Goal: Use online tool/utility: Utilize a website feature to perform a specific function

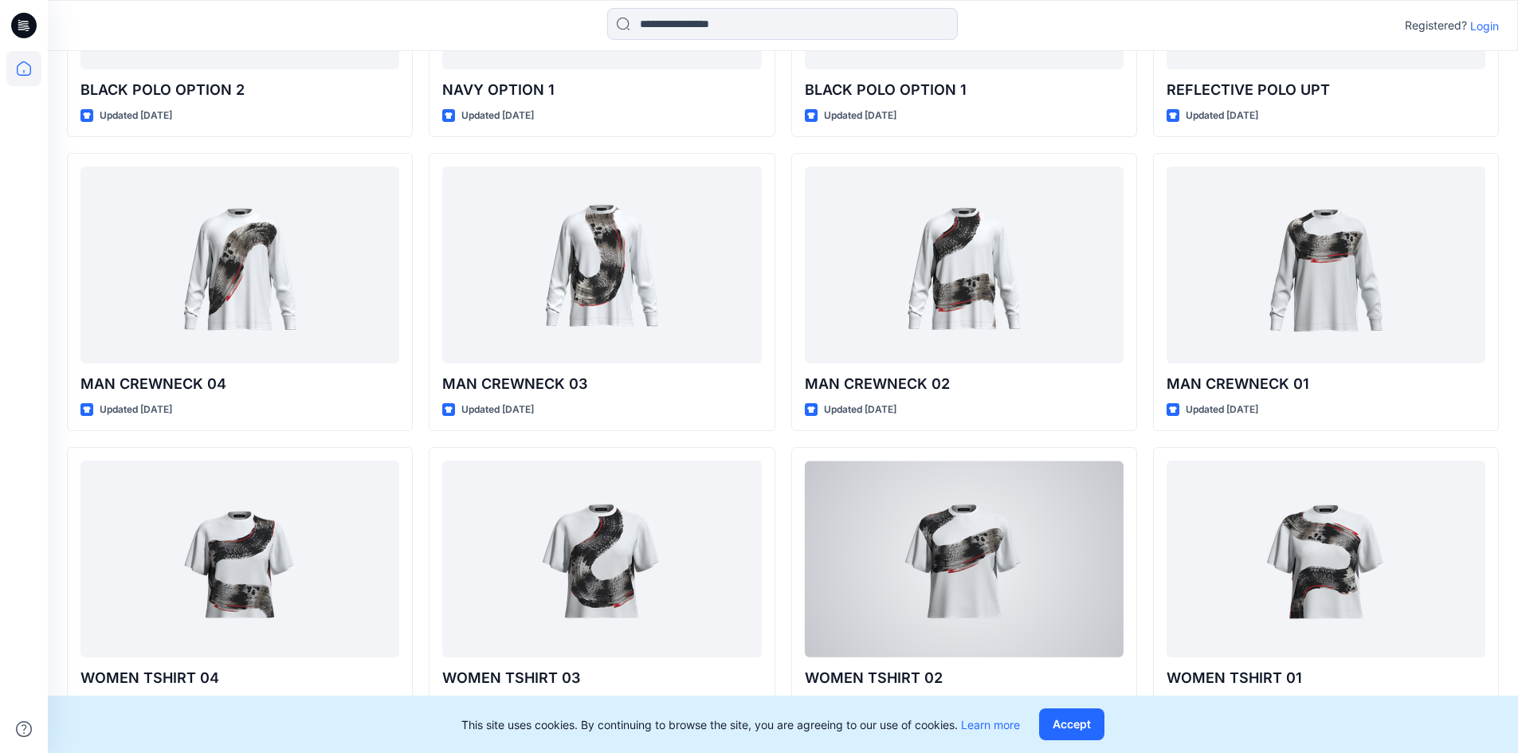
scroll to position [2856, 0]
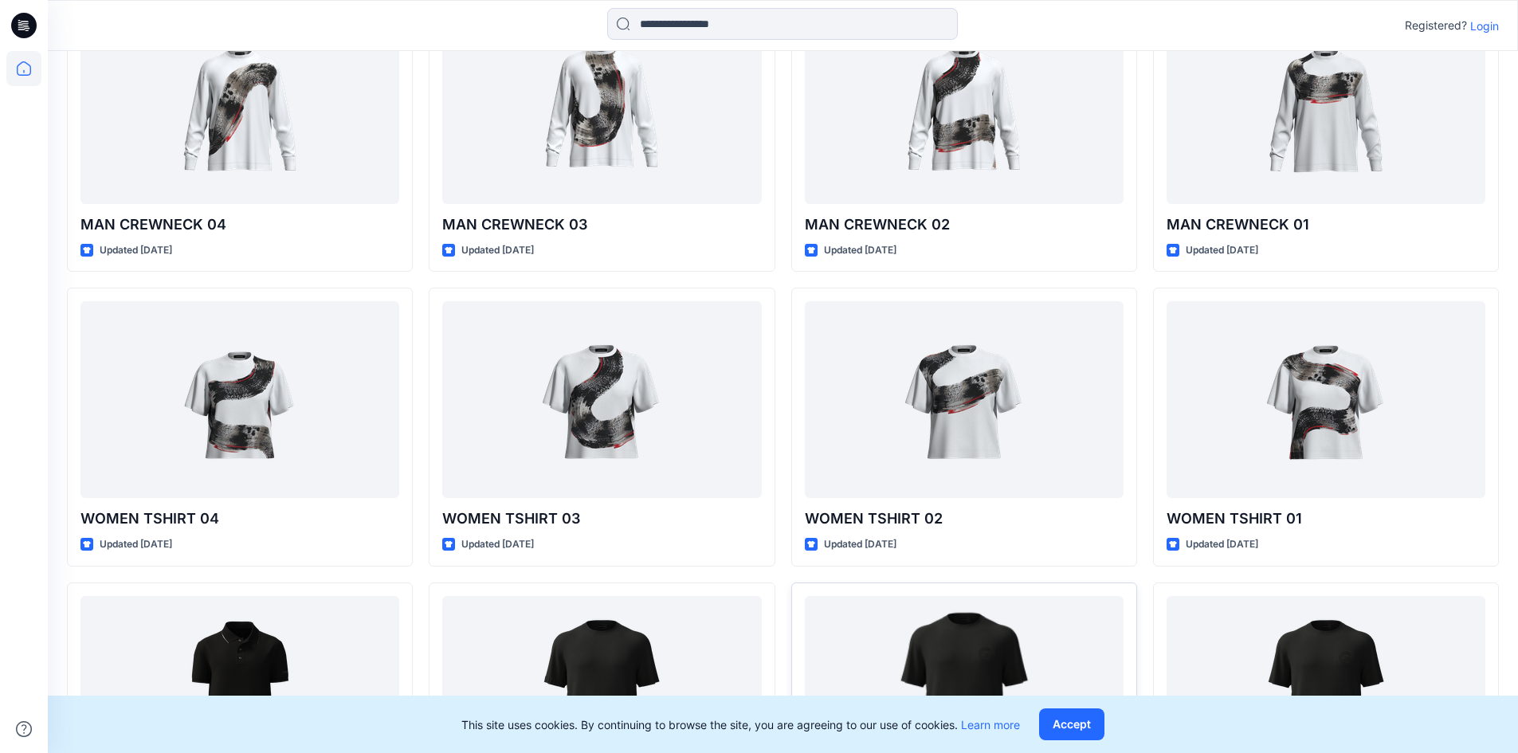
click at [1092, 727] on button "Accept" at bounding box center [1071, 724] width 65 height 32
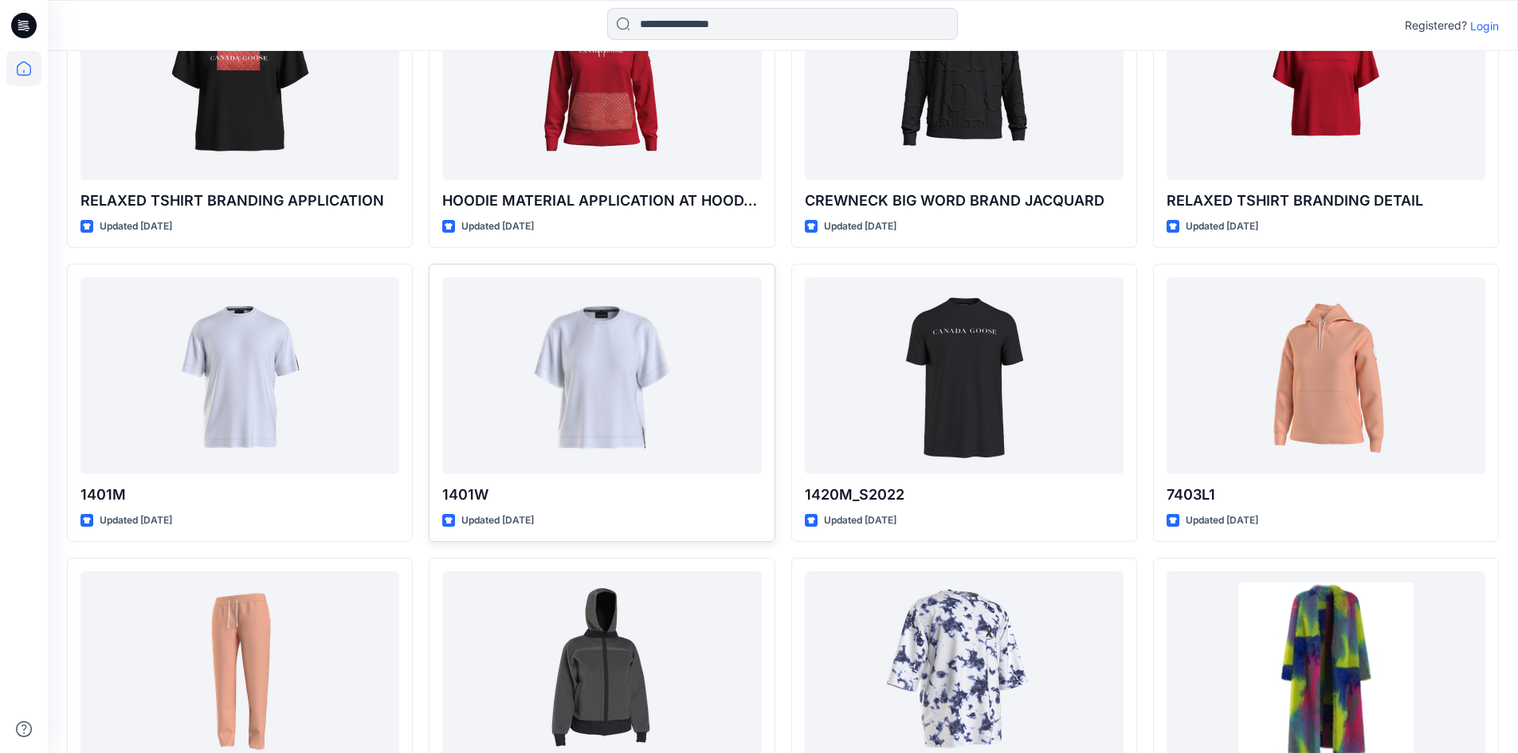
scroll to position [4349, 0]
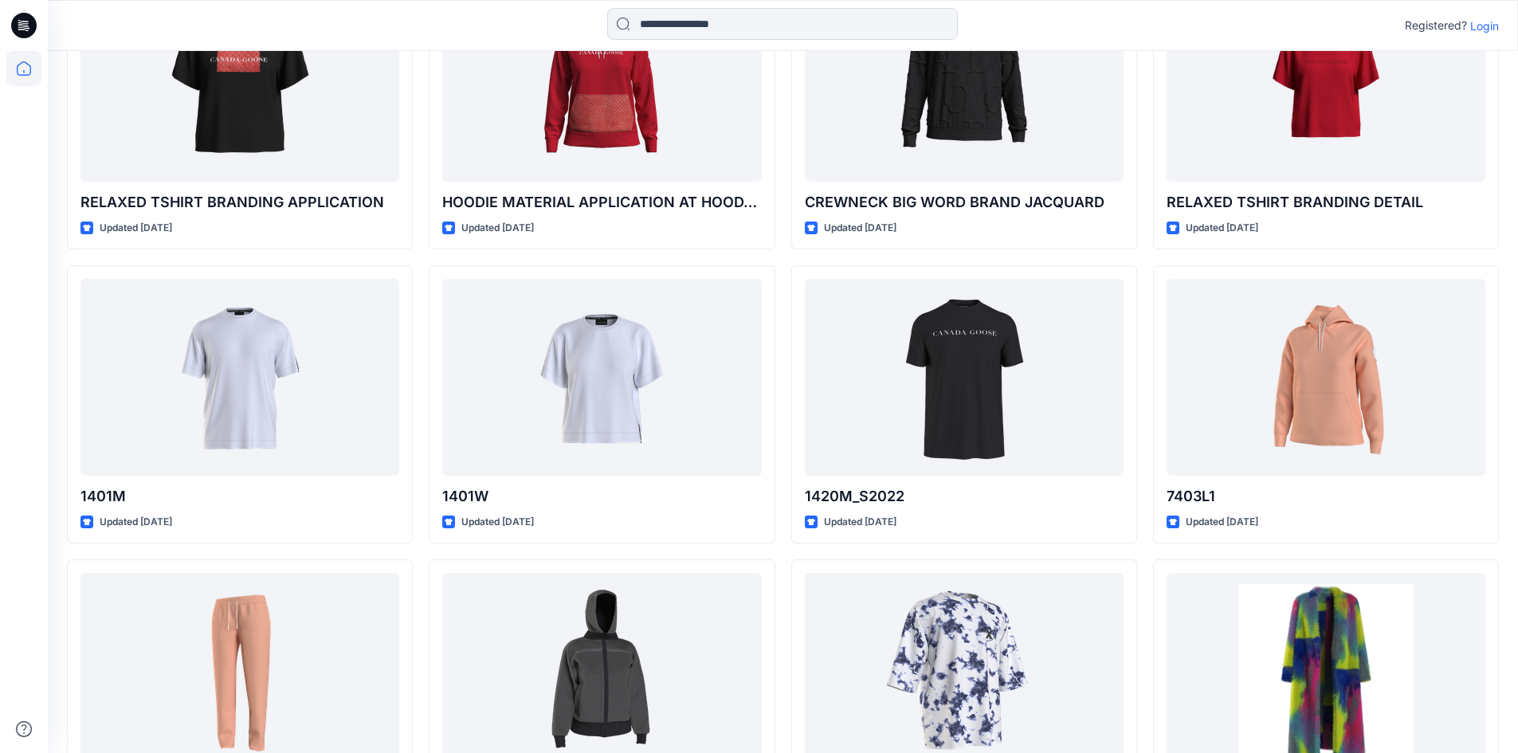
click at [1482, 16] on div "Registered? Login" at bounding box center [1452, 25] width 94 height 19
click at [1484, 23] on p "Login" at bounding box center [1484, 26] width 29 height 17
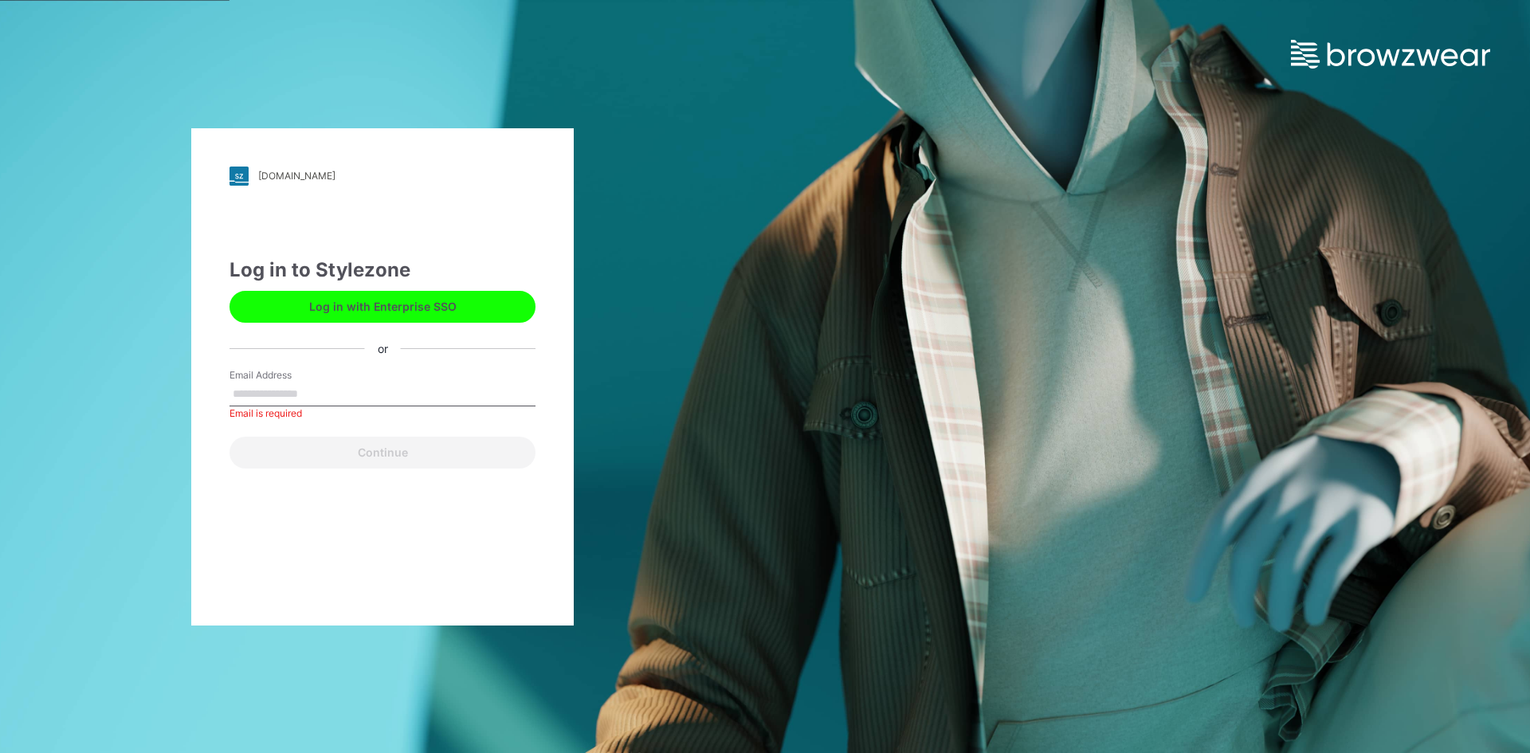
click at [464, 392] on input "Email Address" at bounding box center [382, 394] width 306 height 24
click at [411, 393] on input "Email Address" at bounding box center [382, 394] width 306 height 24
type input "**********"
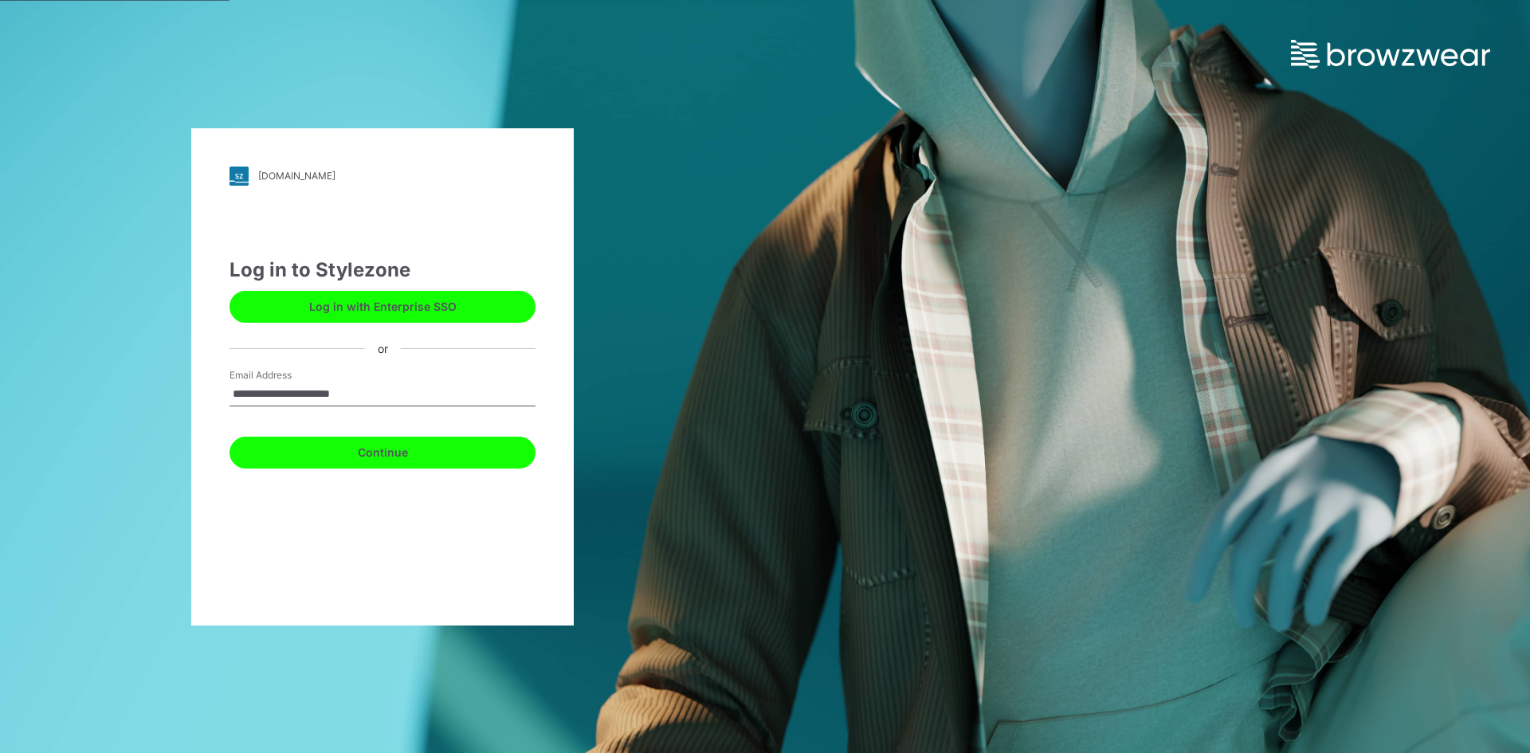
click at [370, 449] on button "Continue" at bounding box center [382, 453] width 306 height 32
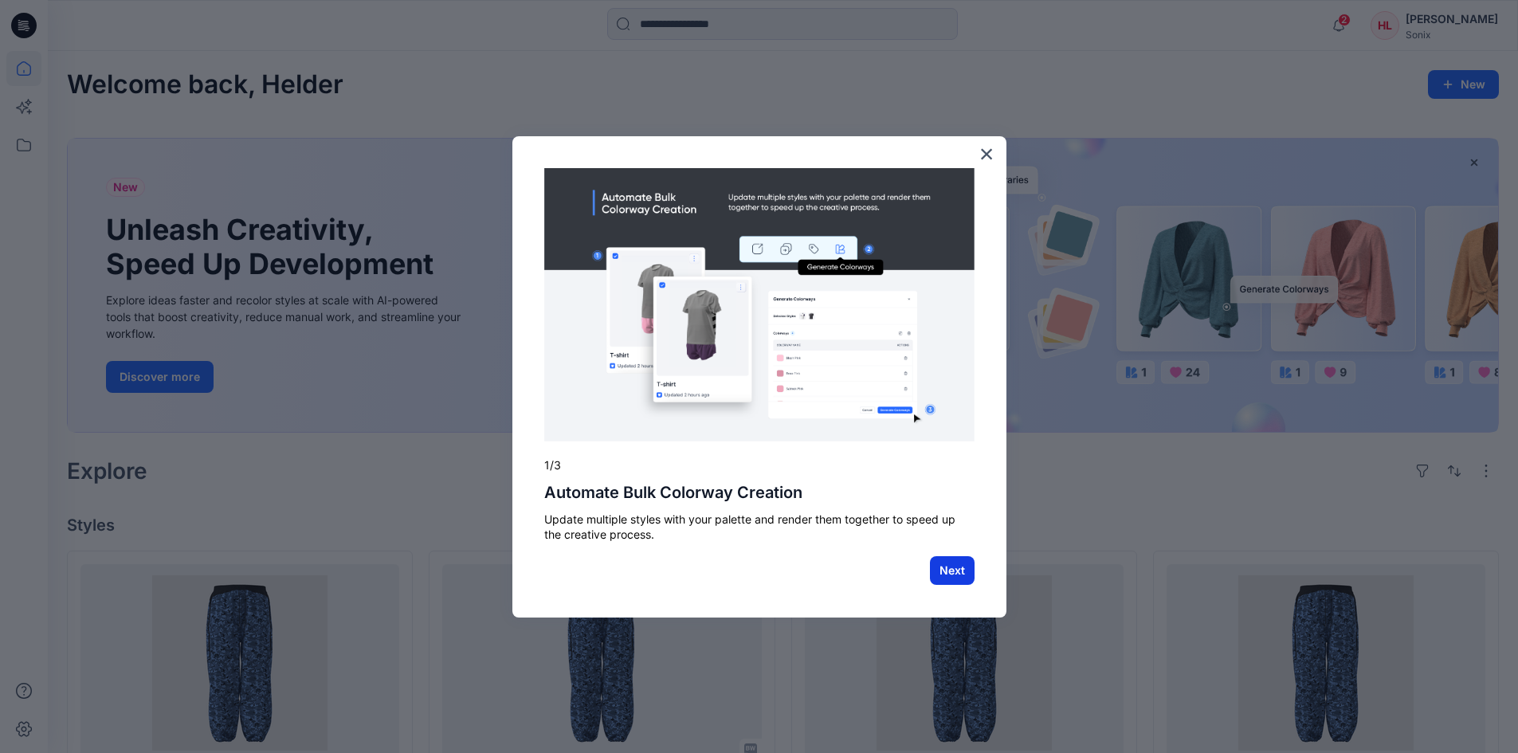
click at [939, 573] on button "Next" at bounding box center [952, 570] width 45 height 29
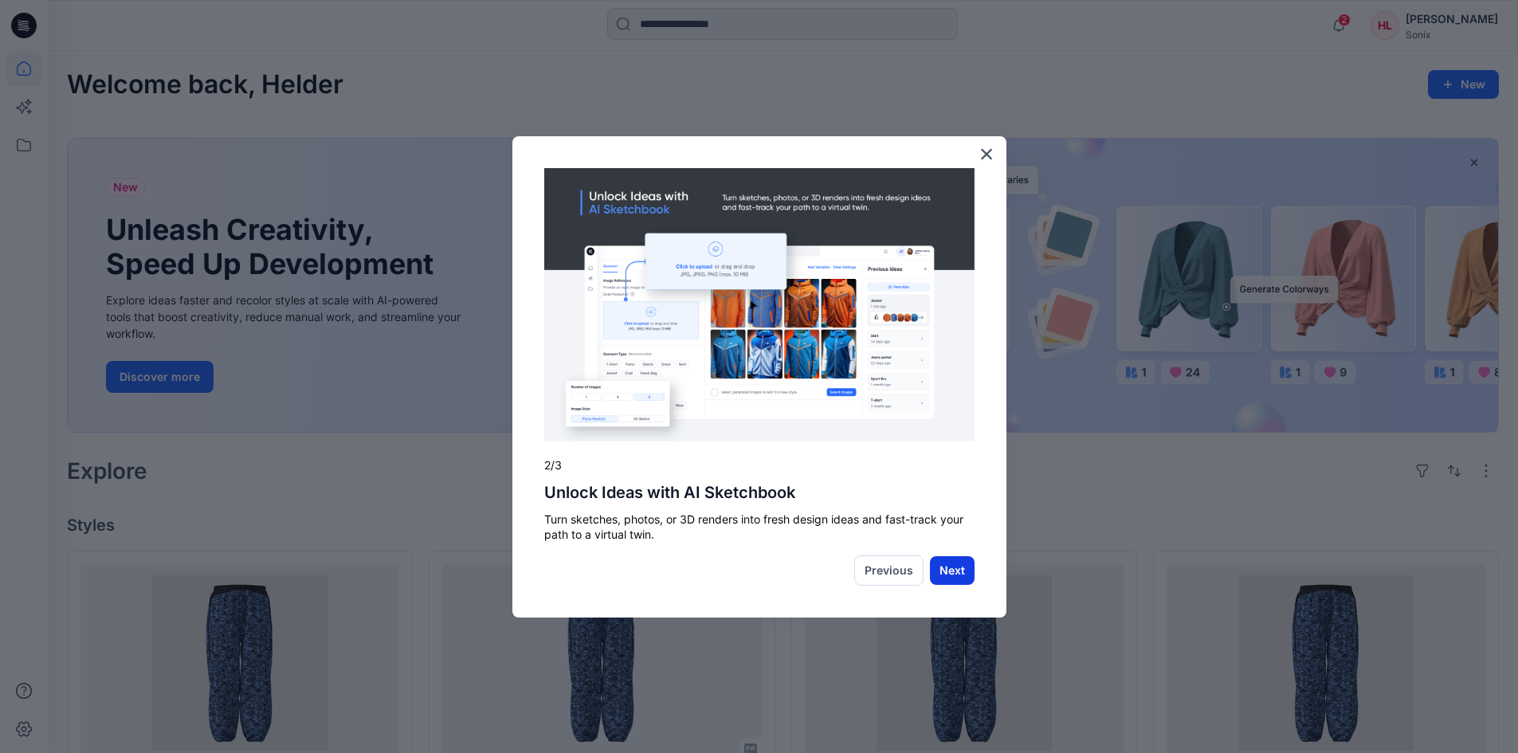
click at [939, 572] on button "Next" at bounding box center [952, 570] width 45 height 29
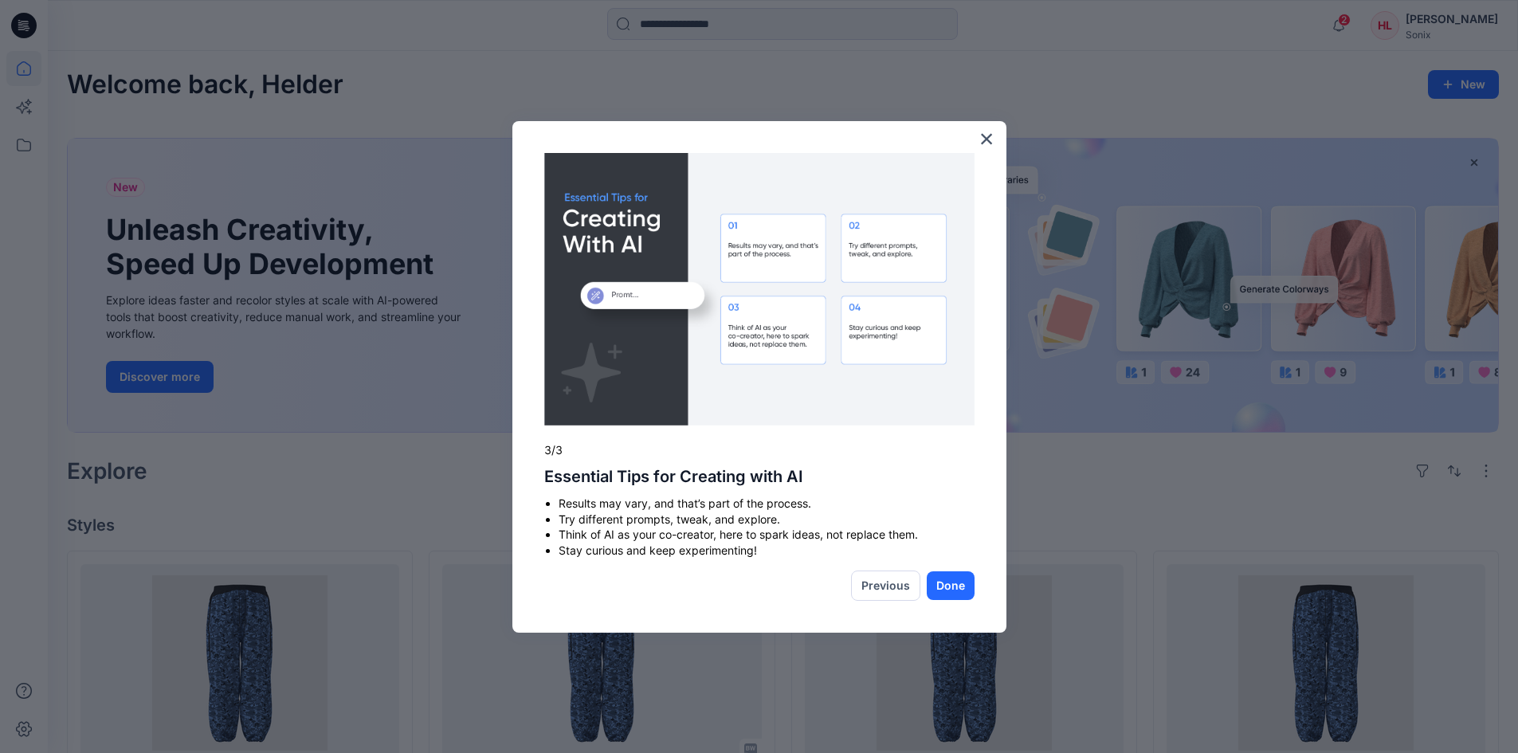
click at [939, 572] on button "Done" at bounding box center [951, 585] width 48 height 29
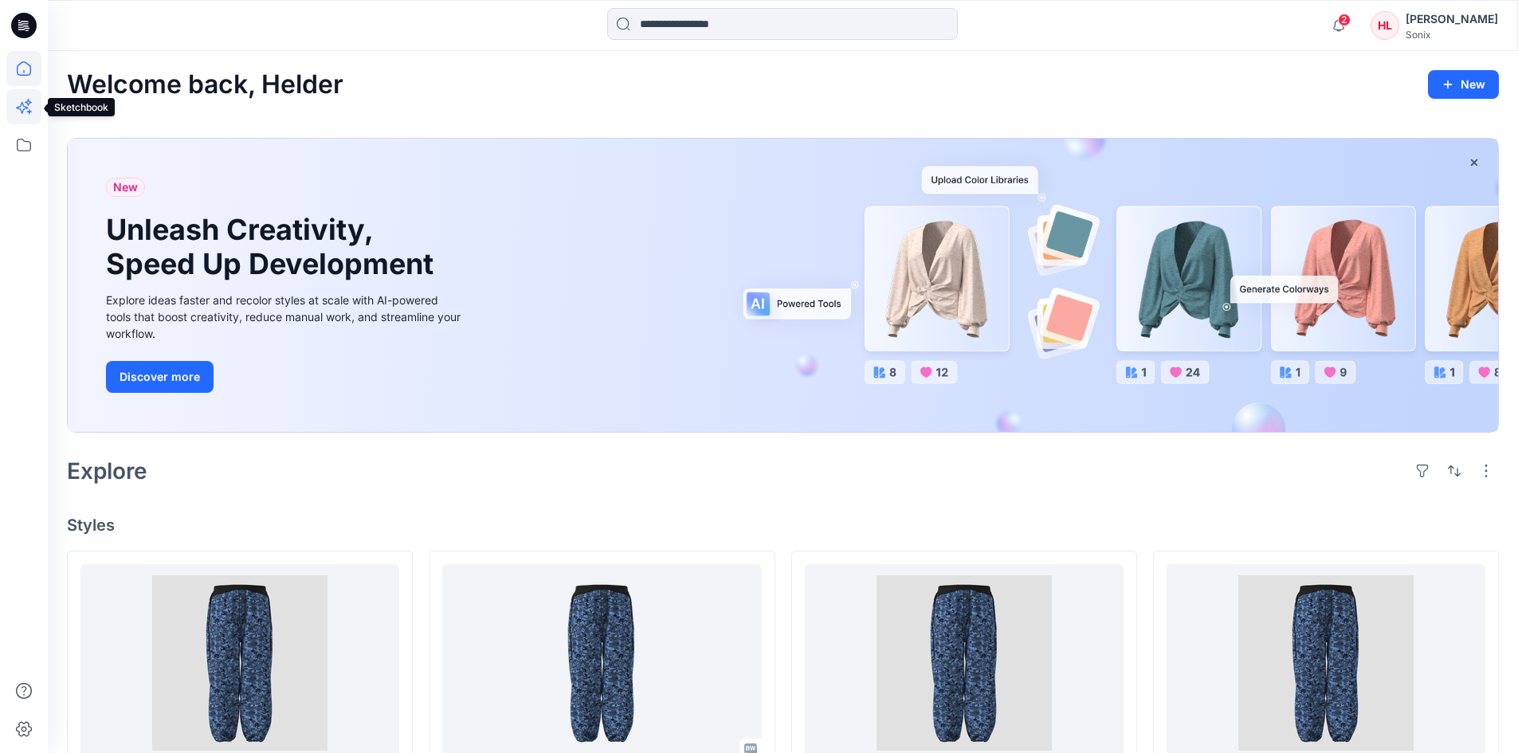
click at [25, 108] on icon at bounding box center [22, 108] width 12 height 12
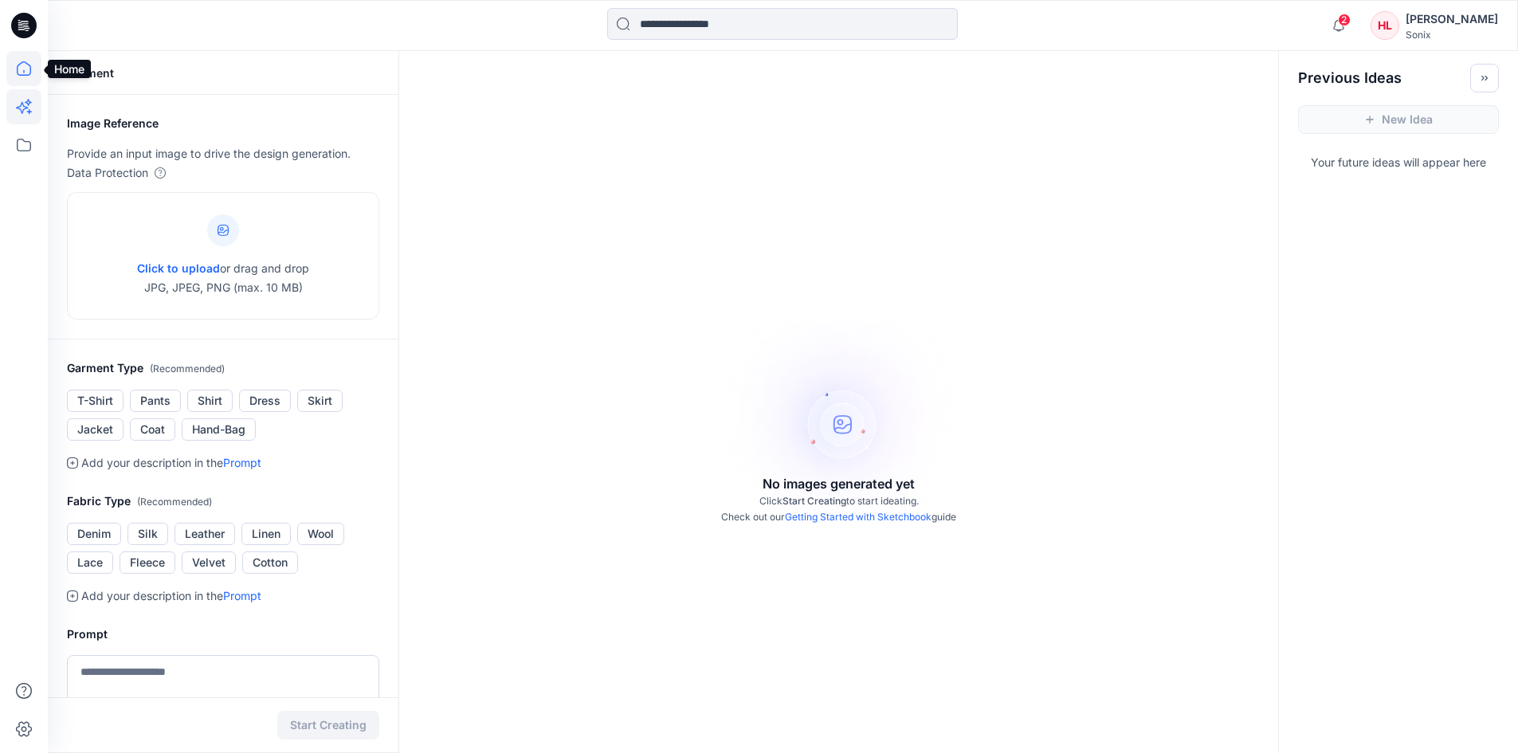
click at [25, 74] on icon at bounding box center [23, 68] width 35 height 35
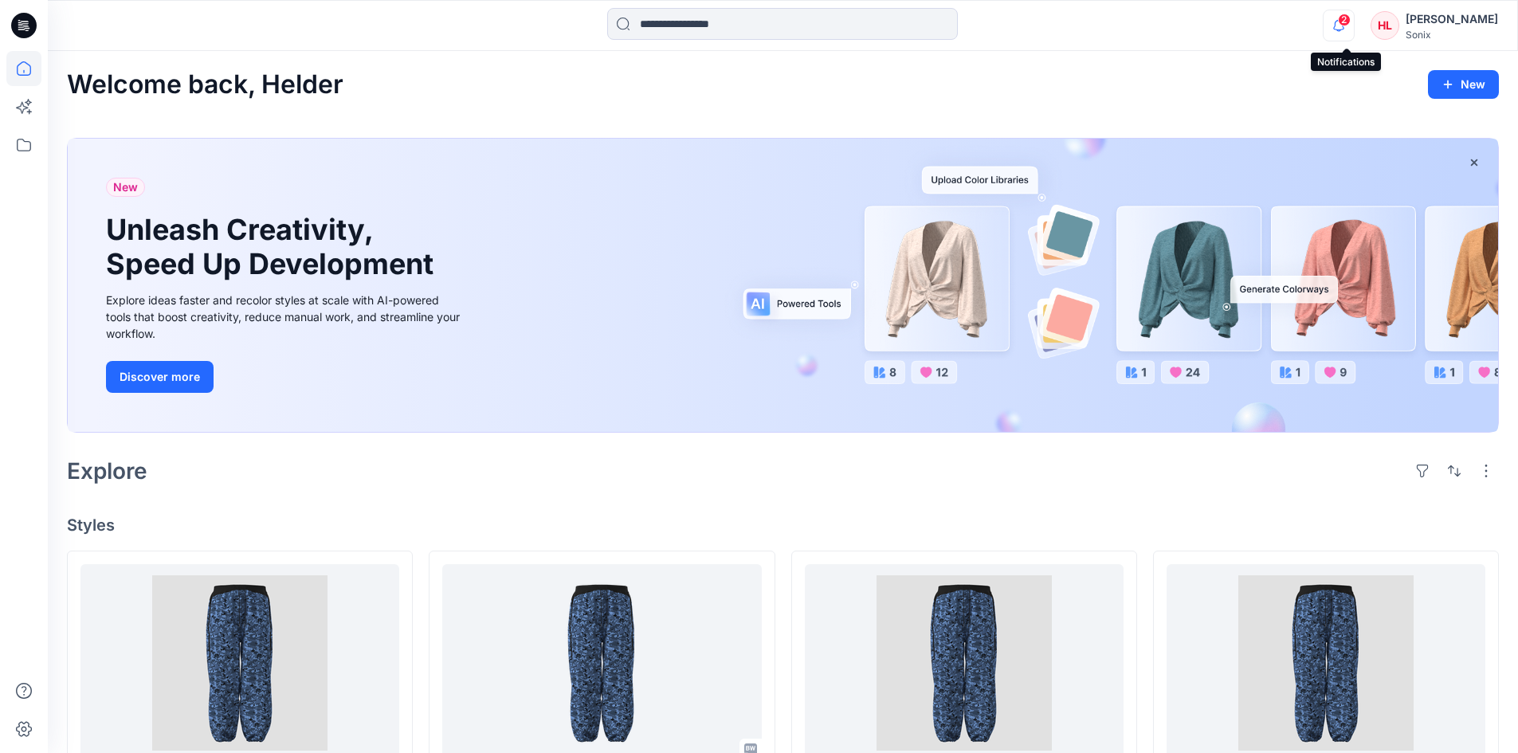
click at [1340, 25] on icon "button" at bounding box center [1338, 26] width 30 height 32
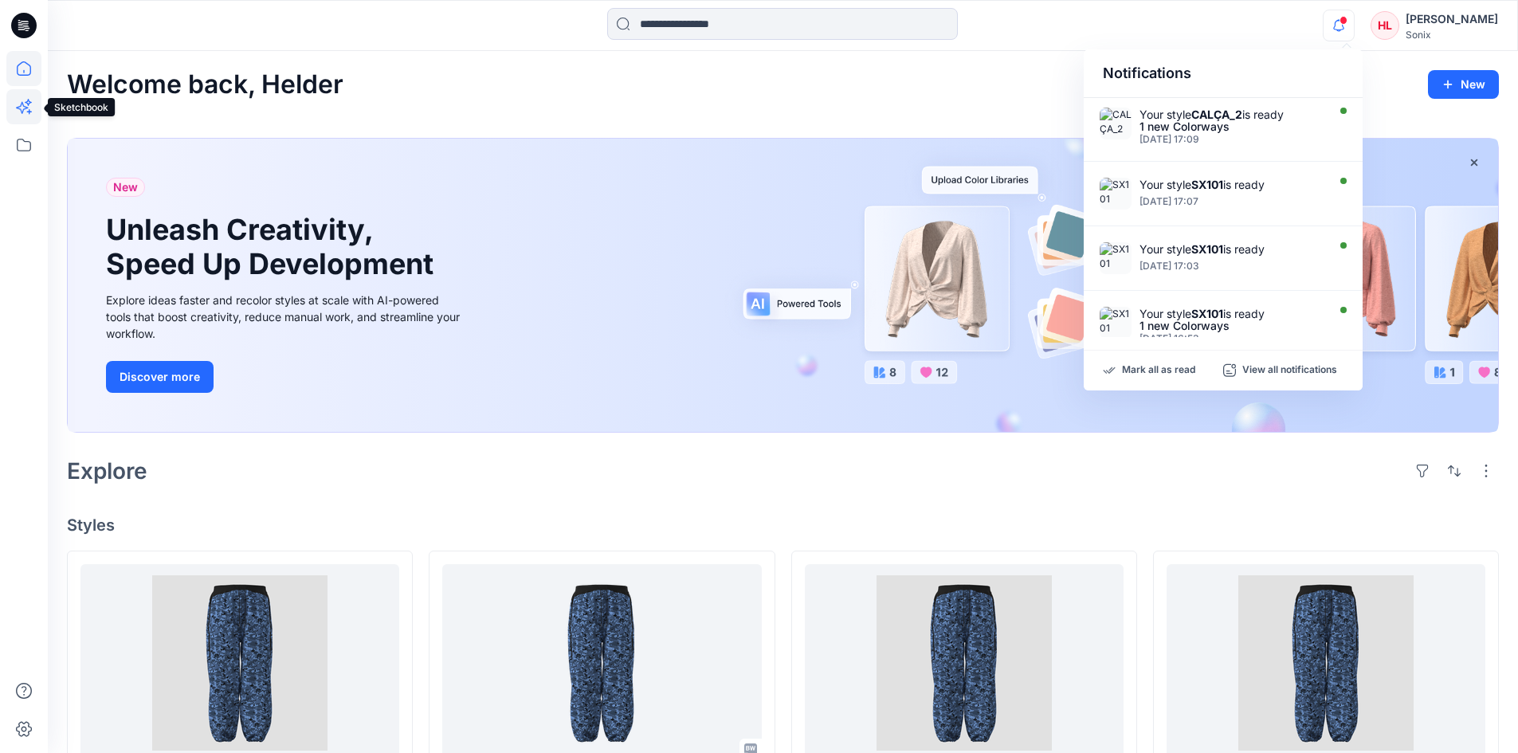
click at [29, 105] on icon at bounding box center [23, 106] width 35 height 35
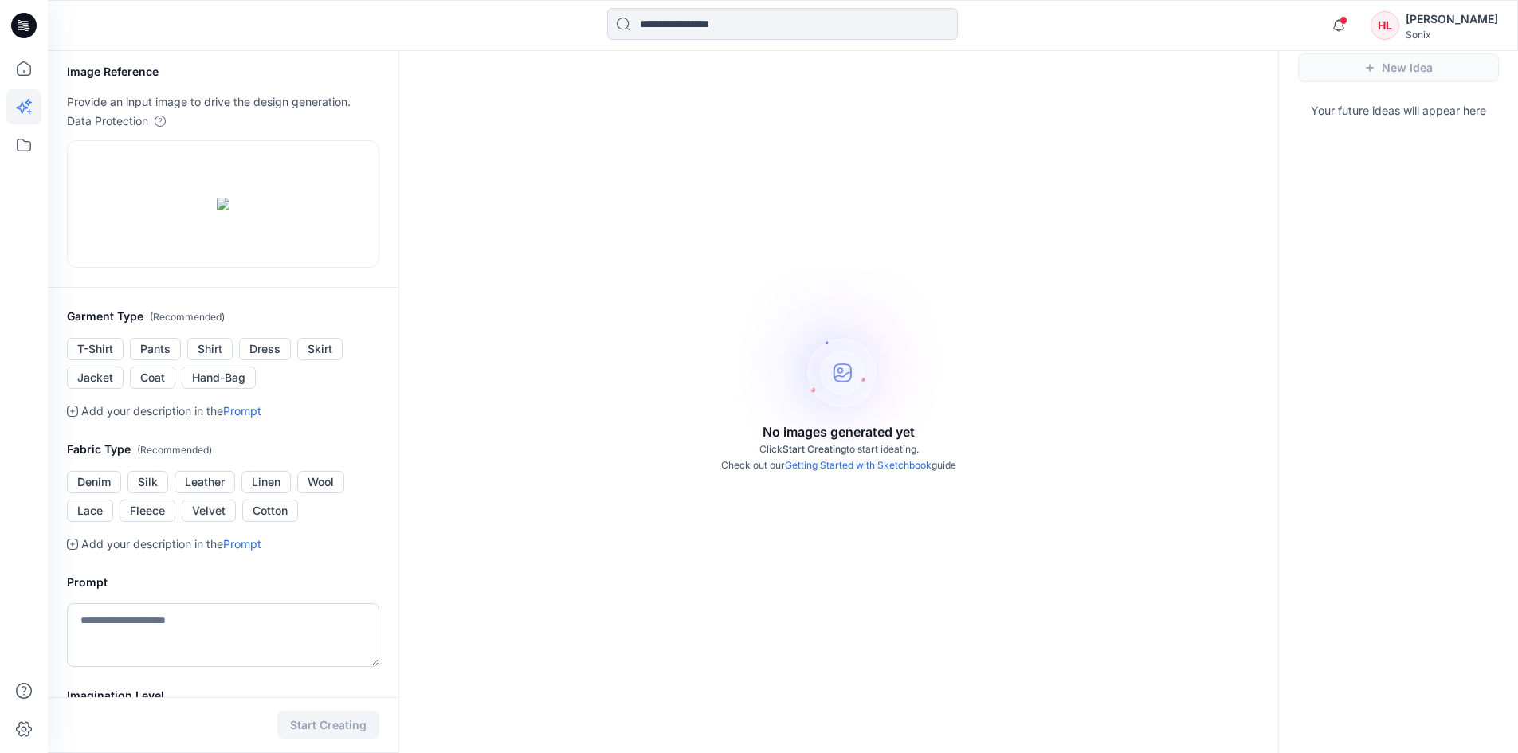
scroll to position [80, 0]
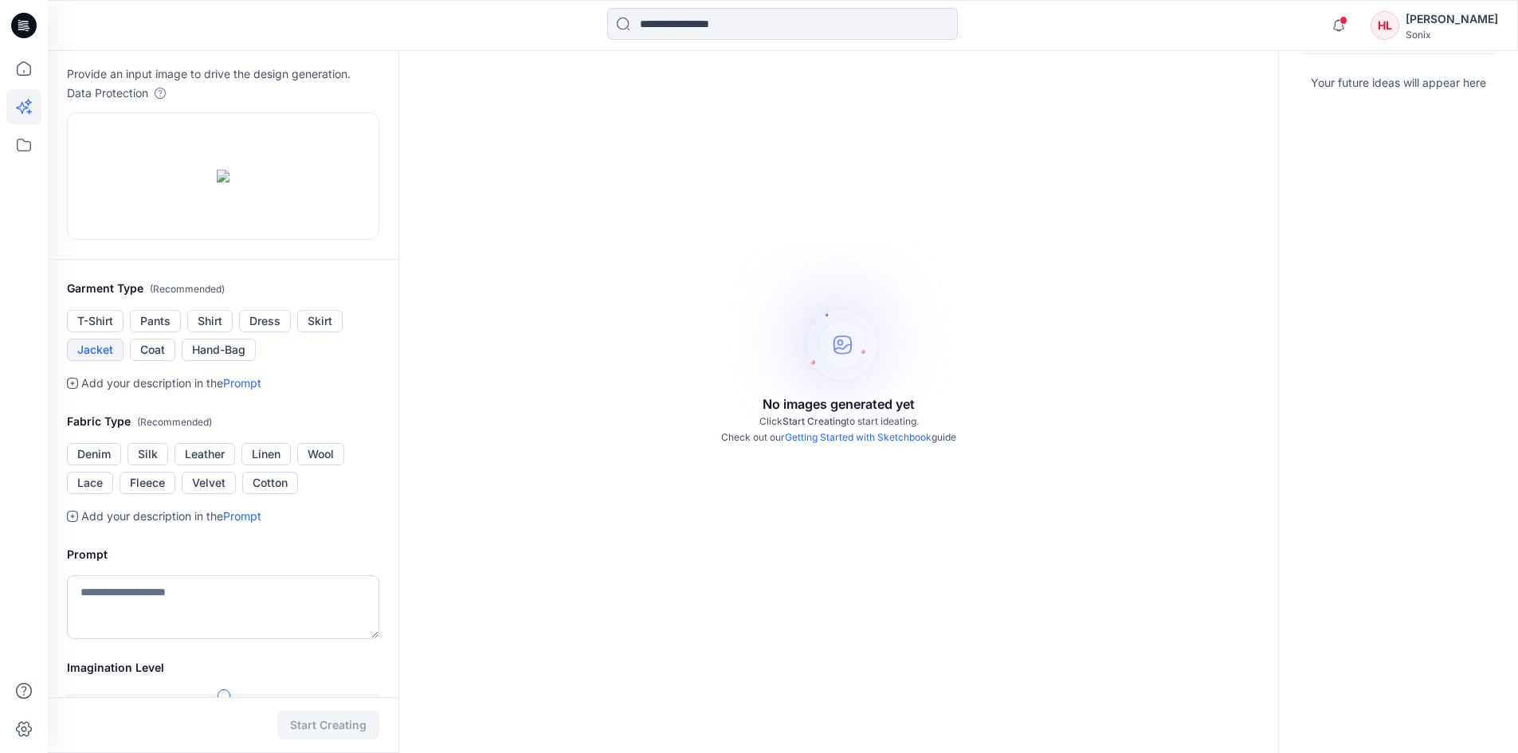
click at [102, 361] on button "Jacket" at bounding box center [95, 350] width 57 height 22
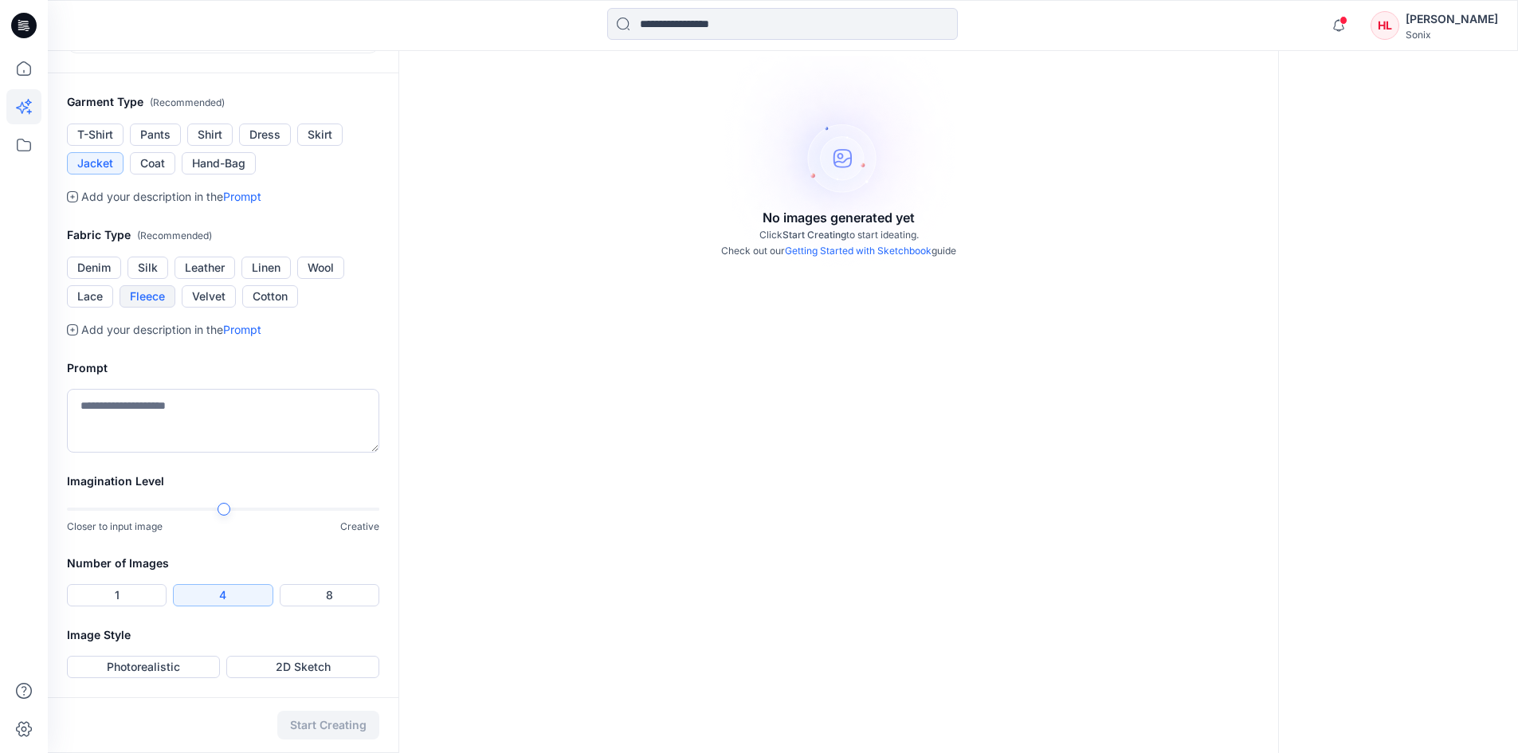
scroll to position [319, 0]
click at [273, 308] on button "Cotton" at bounding box center [270, 296] width 56 height 22
click at [186, 507] on div at bounding box center [192, 509] width 13 height 13
click at [120, 590] on button "1" at bounding box center [117, 595] width 100 height 22
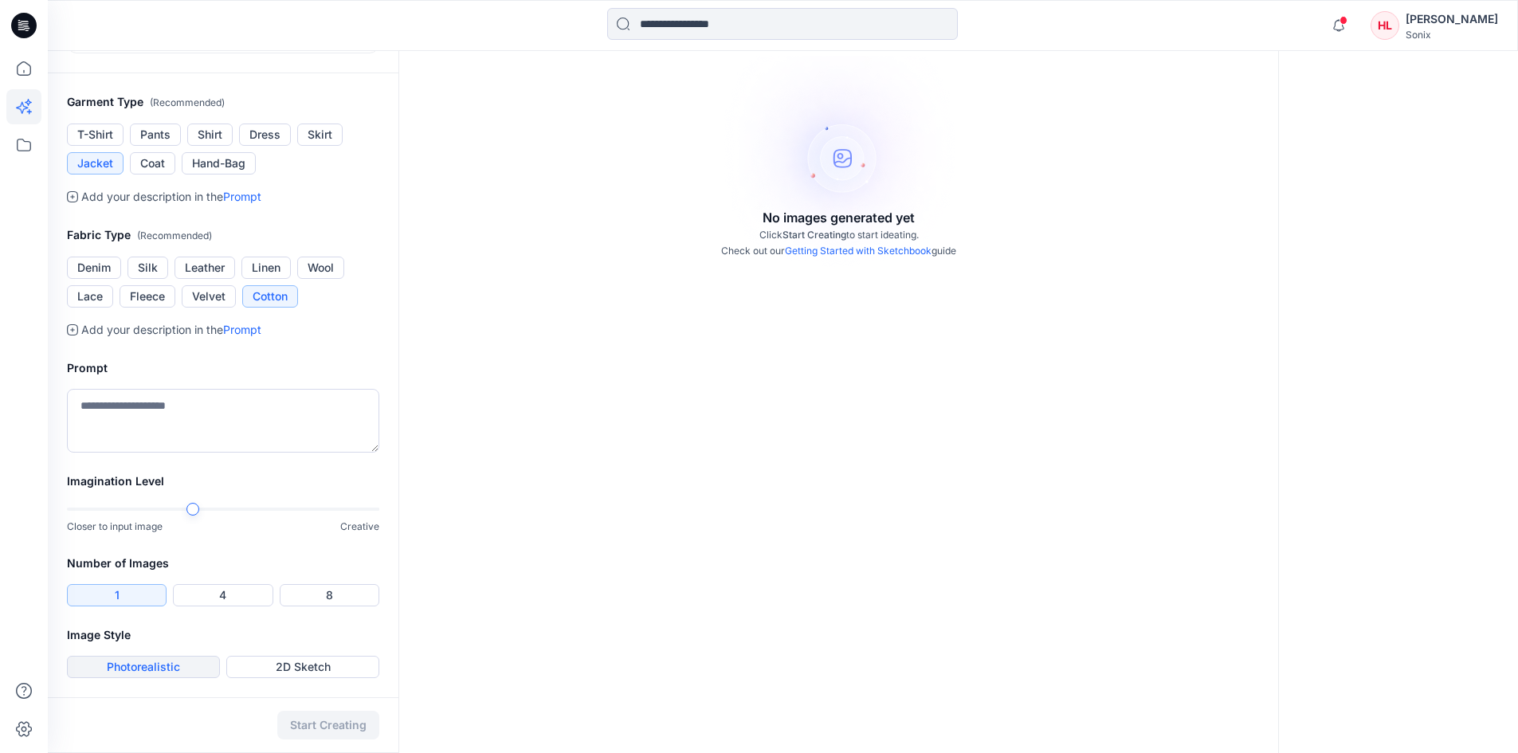
click at [180, 668] on button "Photorealistic" at bounding box center [143, 667] width 153 height 22
click at [339, 726] on button "Start Creating" at bounding box center [328, 725] width 102 height 29
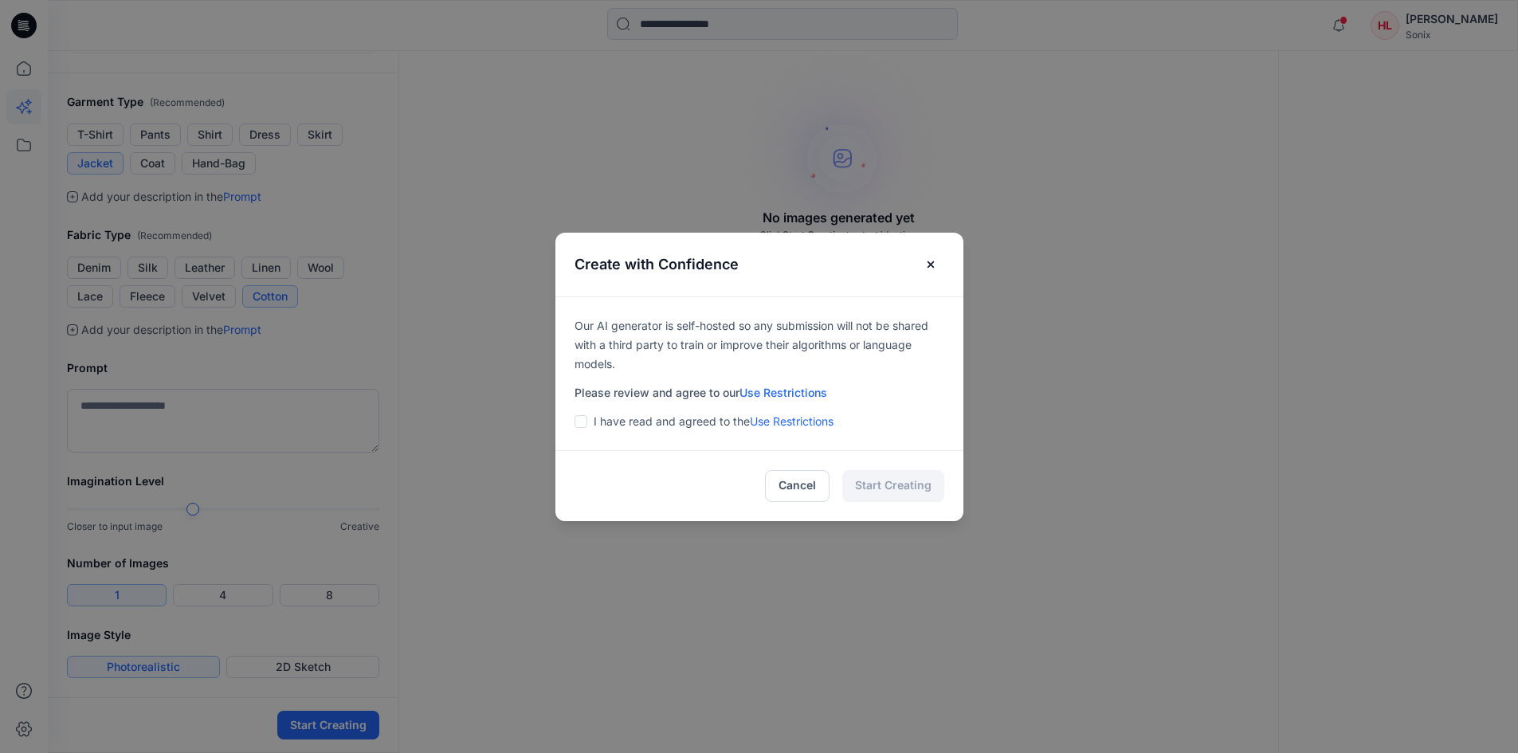
click at [658, 419] on p "I have read and agreed to the Use Restrictions" at bounding box center [714, 421] width 240 height 19
click at [586, 423] on span at bounding box center [580, 421] width 13 height 13
click at [904, 483] on button "Start Creating" at bounding box center [893, 486] width 102 height 32
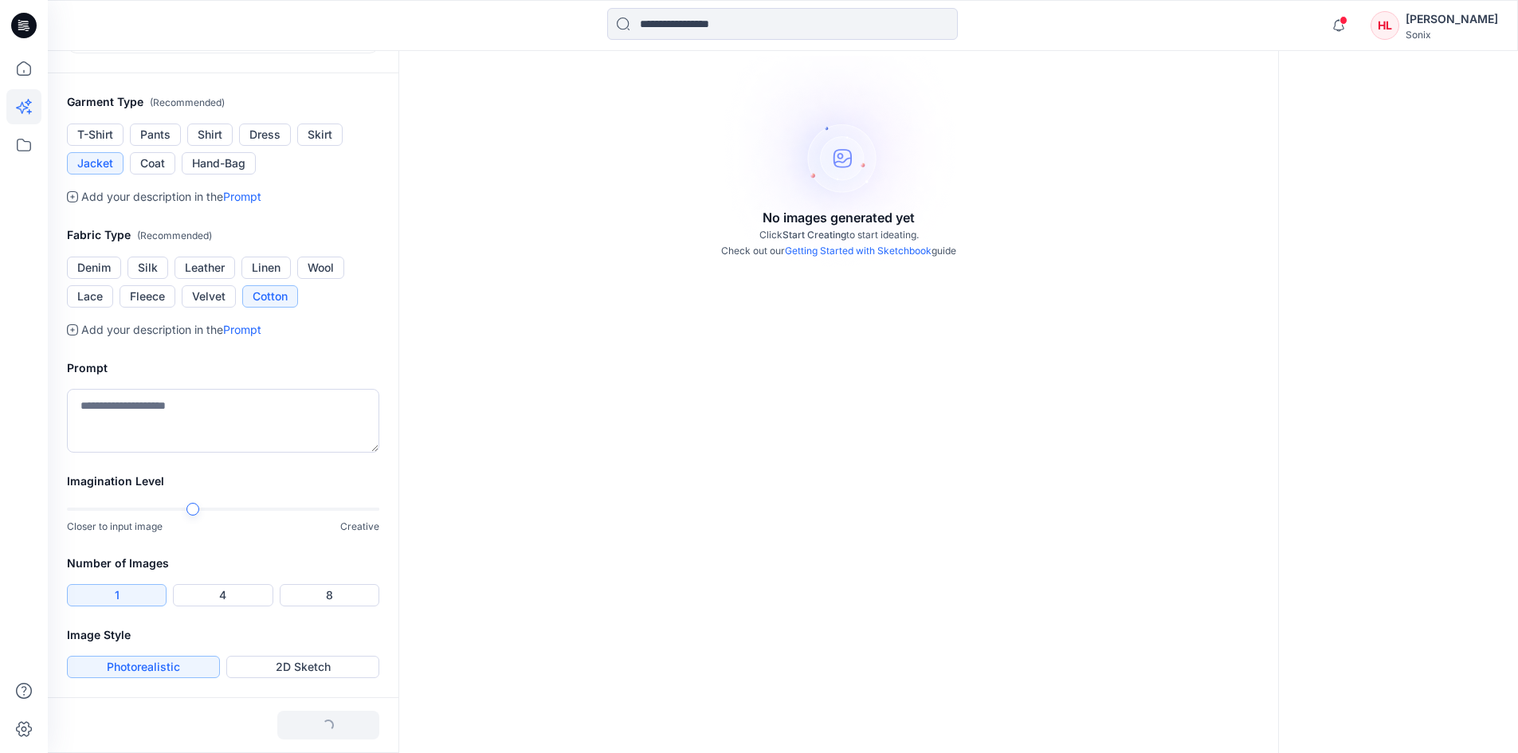
scroll to position [0, 0]
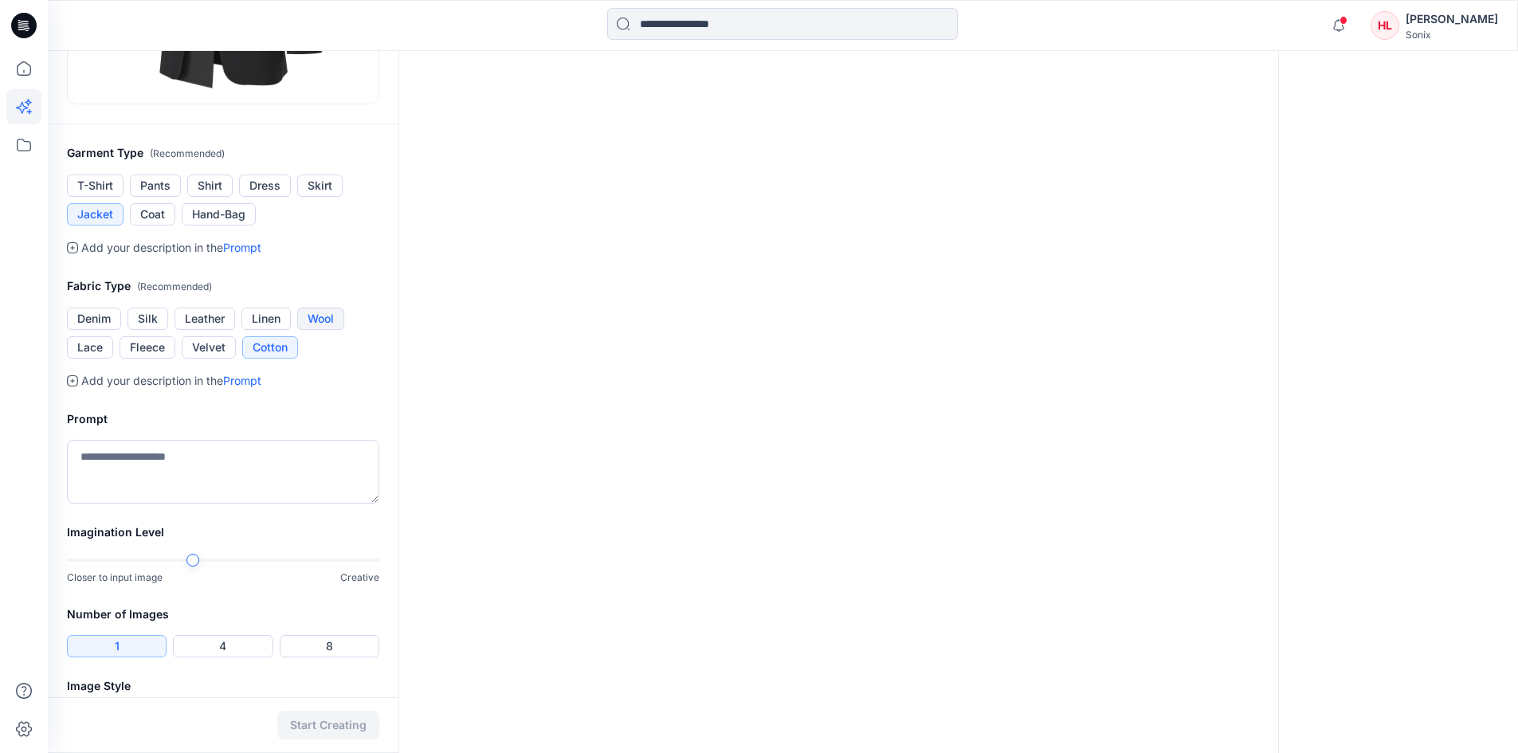
scroll to position [451, 0]
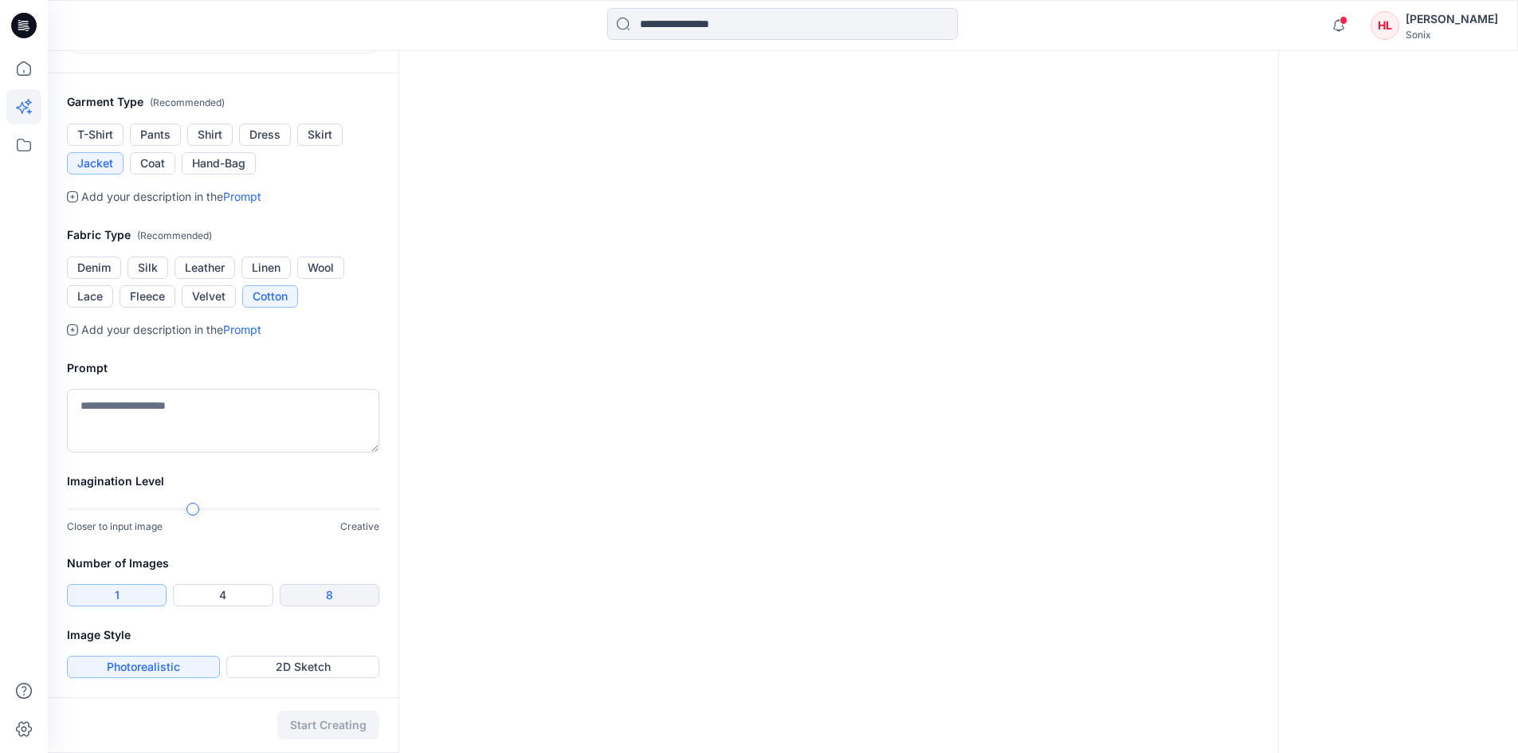
click at [317, 599] on button "8" at bounding box center [330, 595] width 100 height 22
click at [307, 671] on button "2D Sketch" at bounding box center [302, 667] width 153 height 22
click at [329, 723] on button "Start Creating" at bounding box center [328, 725] width 102 height 29
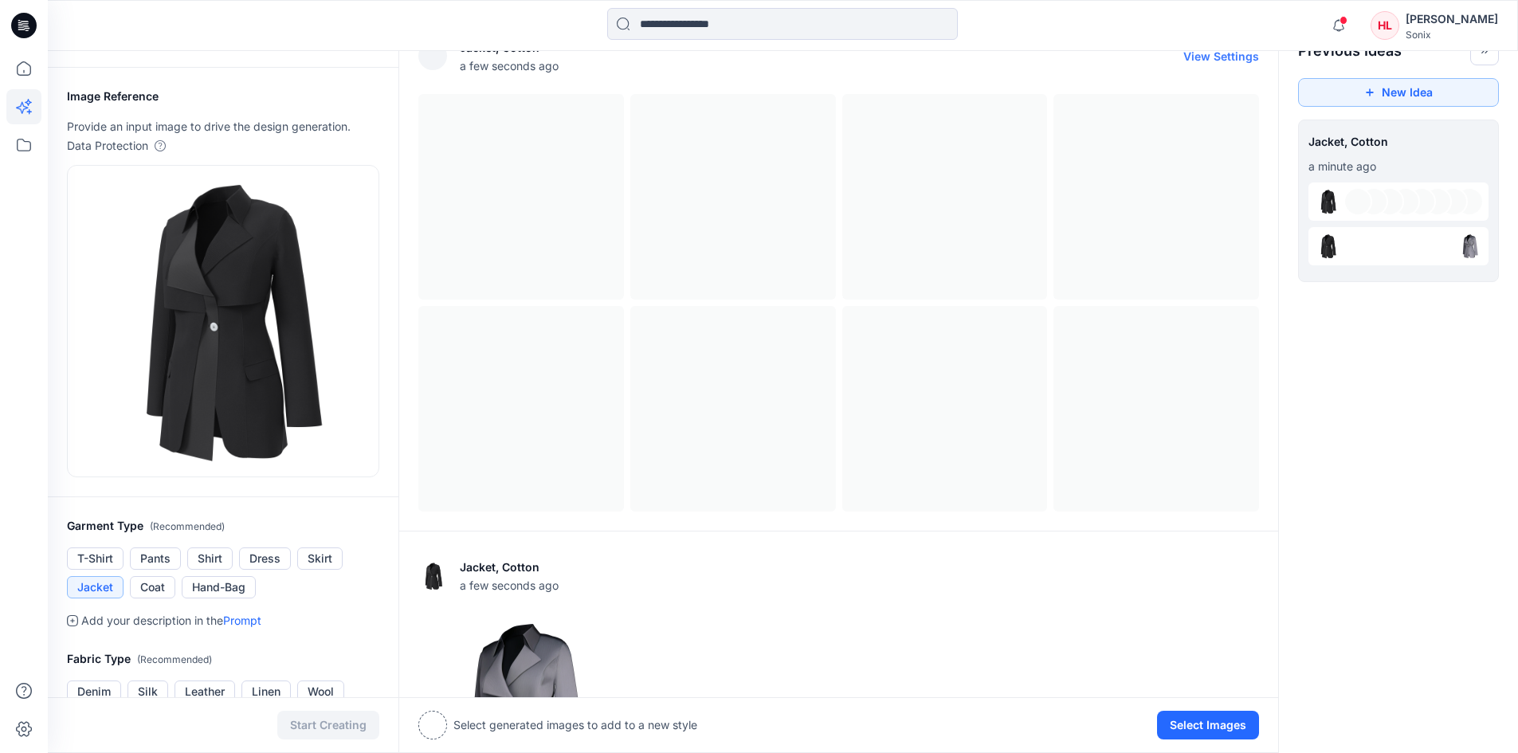
scroll to position [6, 0]
